Goal: Task Accomplishment & Management: Manage account settings

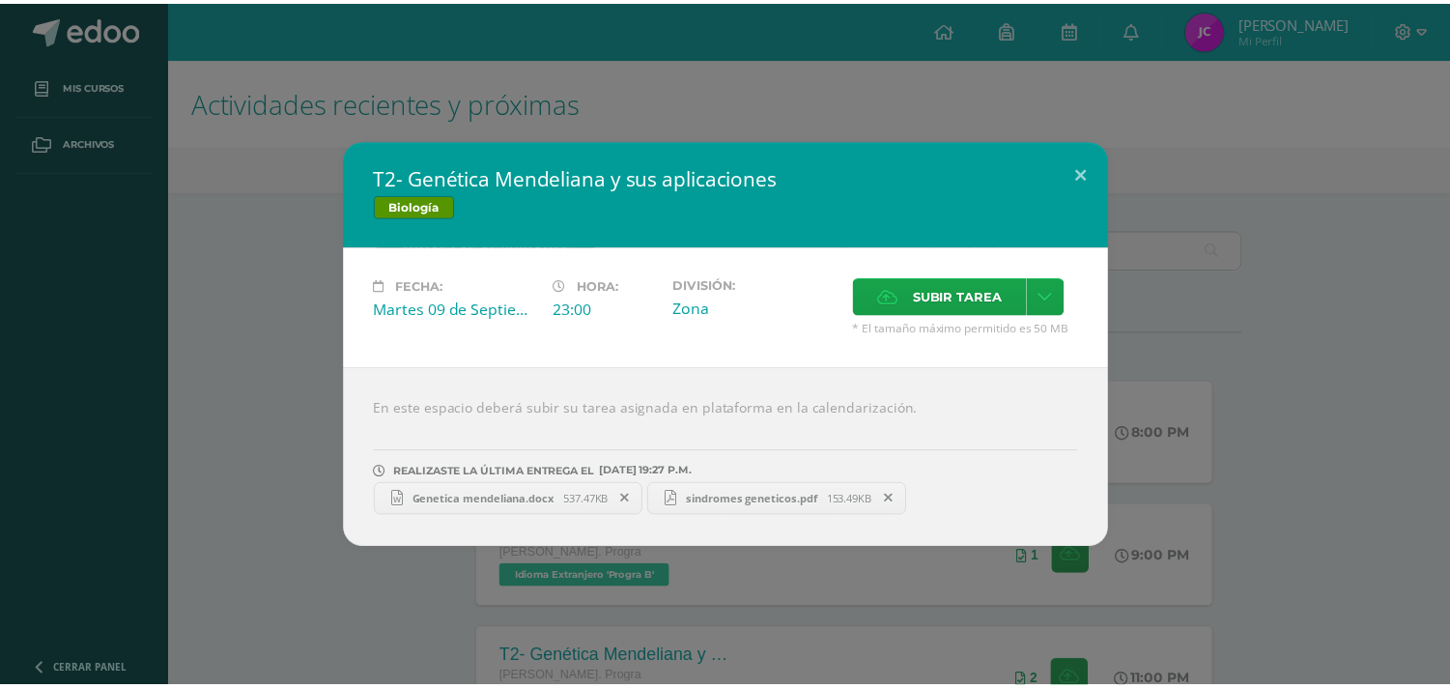
scroll to position [215, 0]
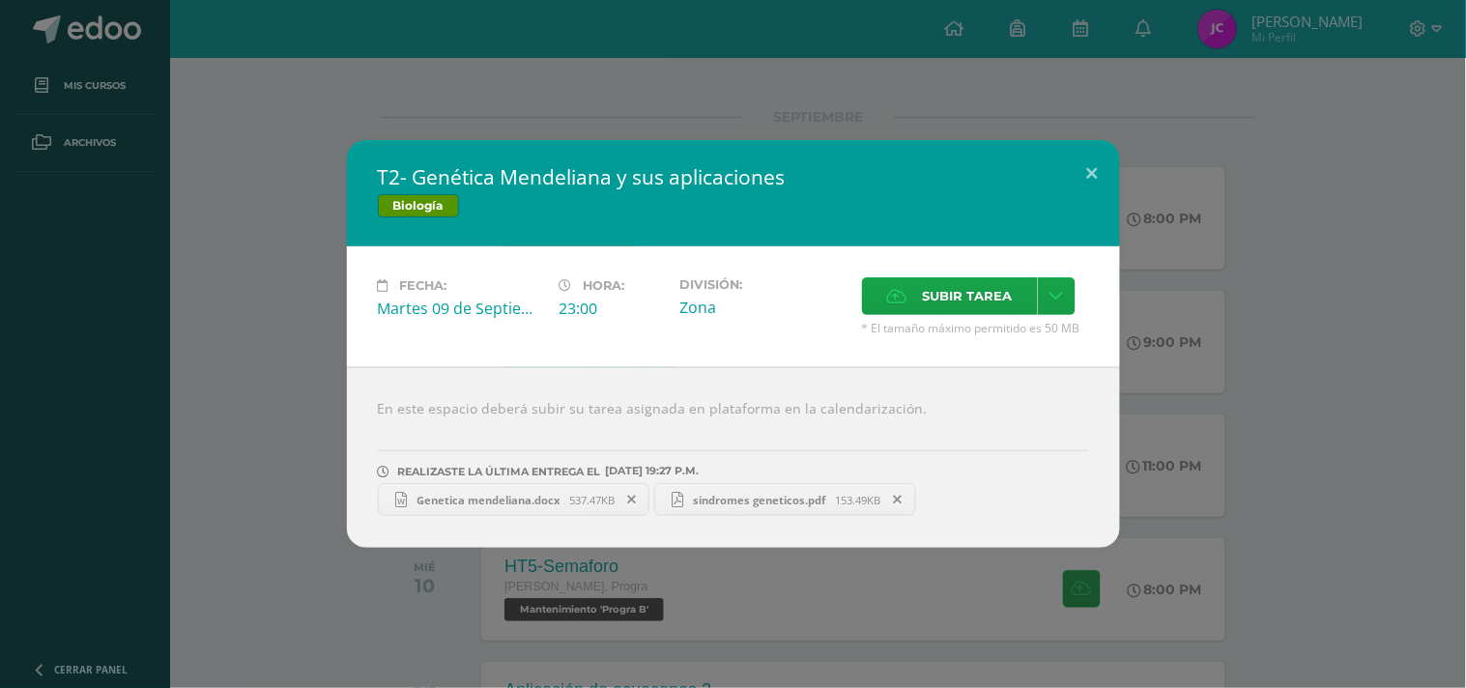
click at [1099, 3] on div "T2- Genética Mendeliana y sus aplicaciones Biología Fecha: [DATE] Hora: 23:00 D…" at bounding box center [733, 344] width 1466 height 688
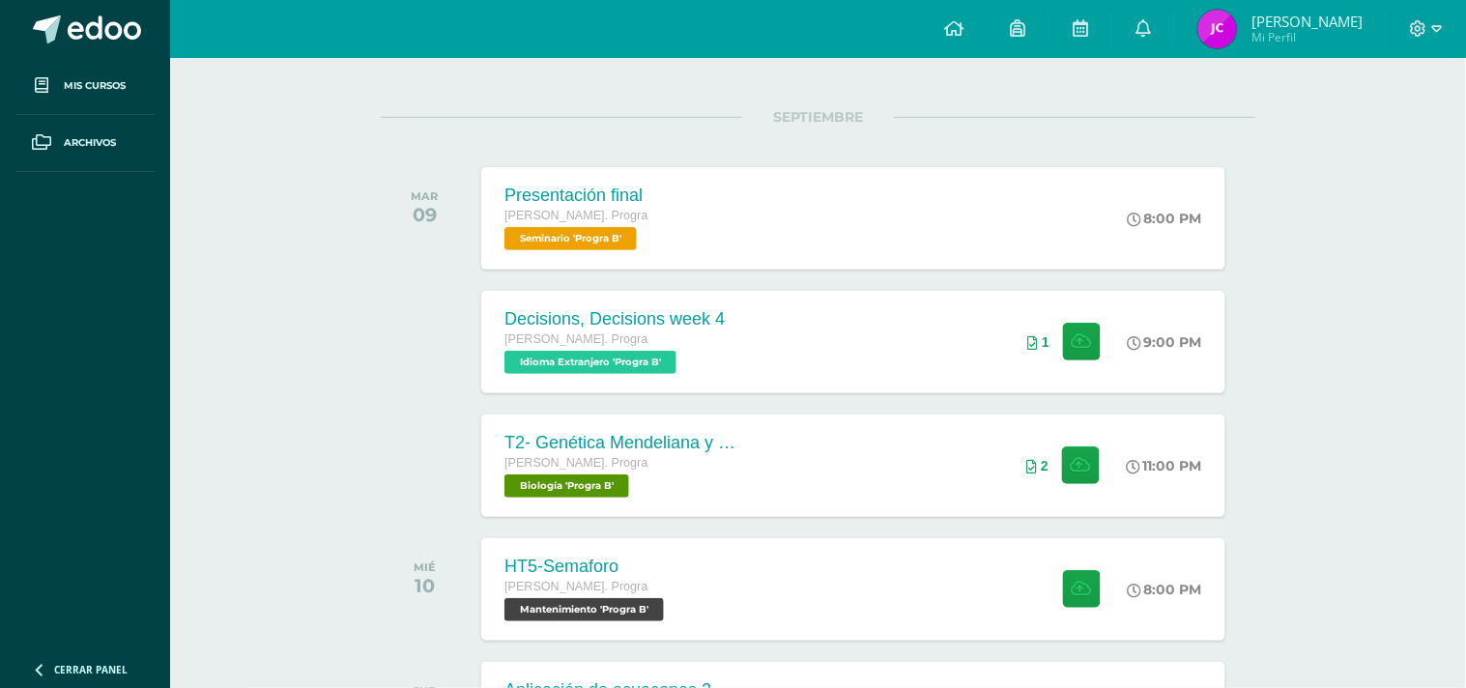
click at [987, 23] on link at bounding box center [954, 29] width 66 height 58
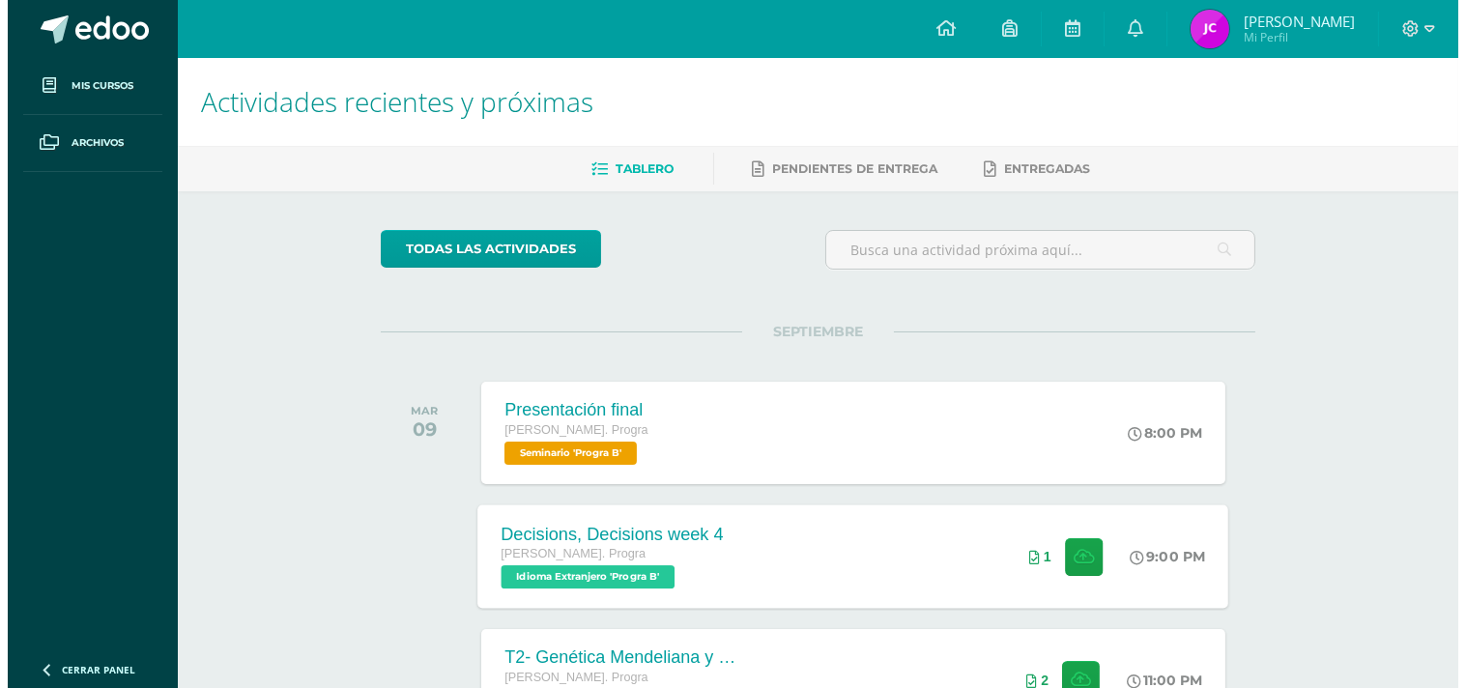
scroll to position [107, 0]
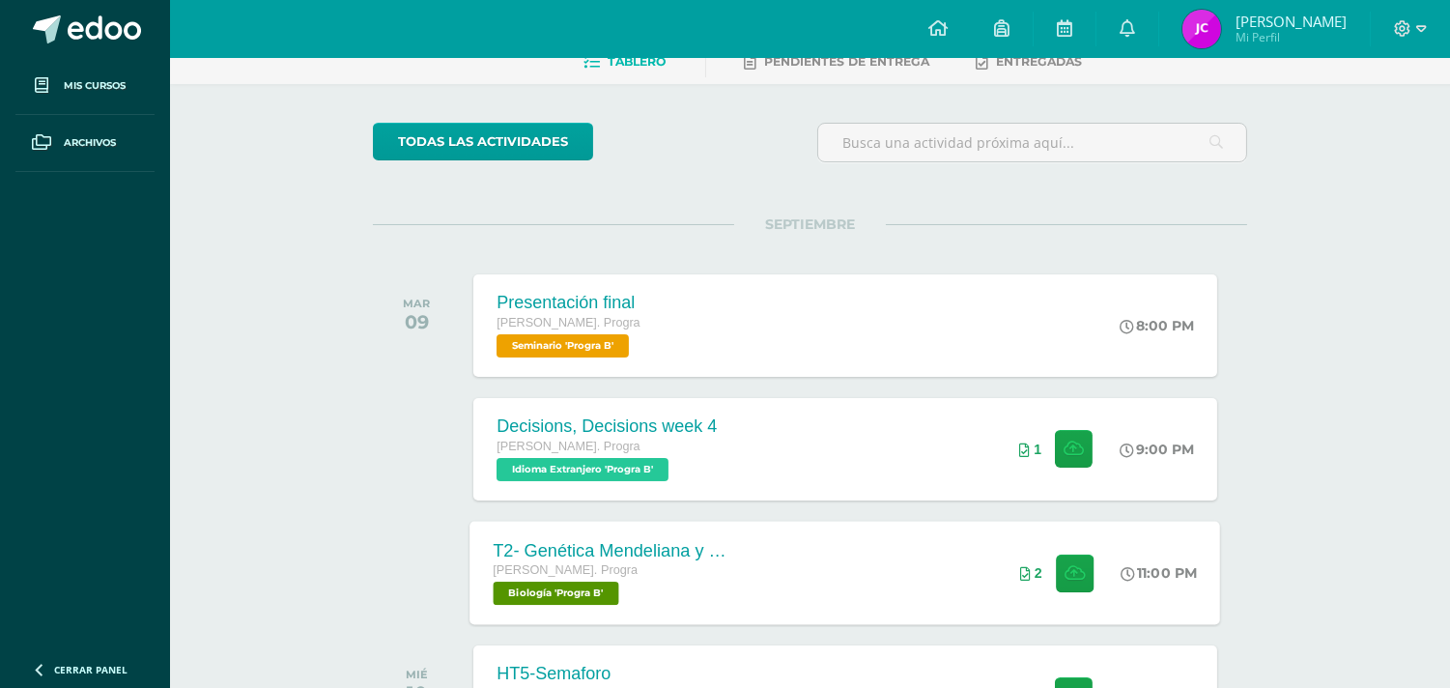
click at [865, 545] on div "T2- Genética Mendeliana y sus aplicaciones [PERSON_NAME]. Progra Biología 'Prog…" at bounding box center [846, 572] width 751 height 103
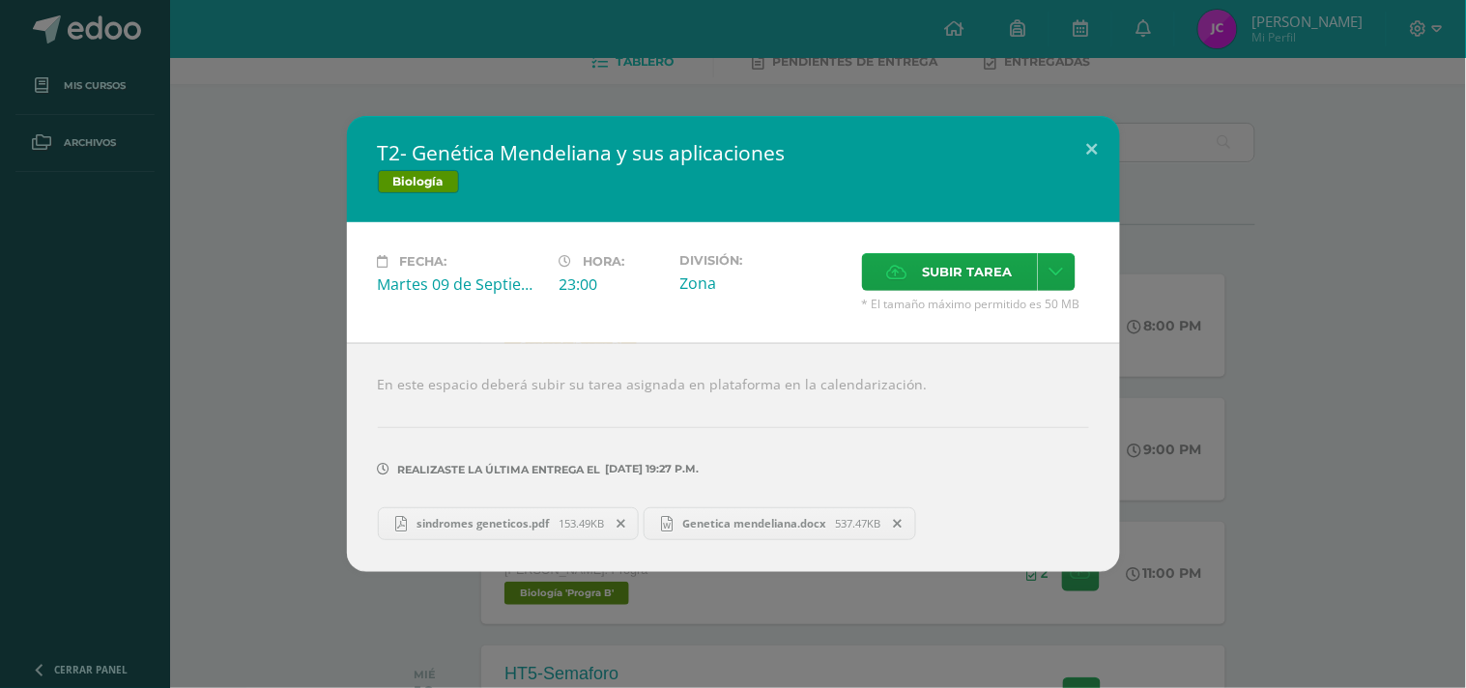
click at [625, 522] on icon at bounding box center [620, 524] width 9 height 14
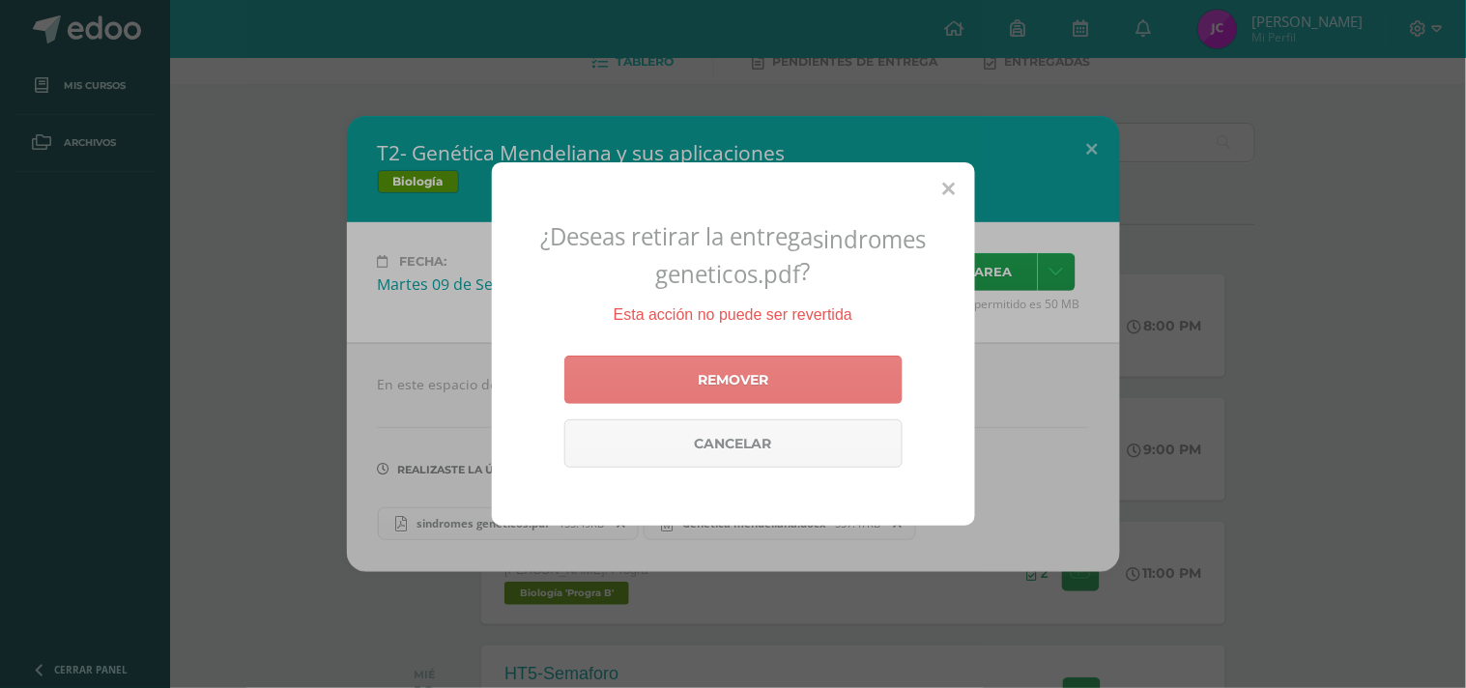
click at [673, 381] on link "Remover" at bounding box center [733, 380] width 338 height 48
